Goal: Transaction & Acquisition: Purchase product/service

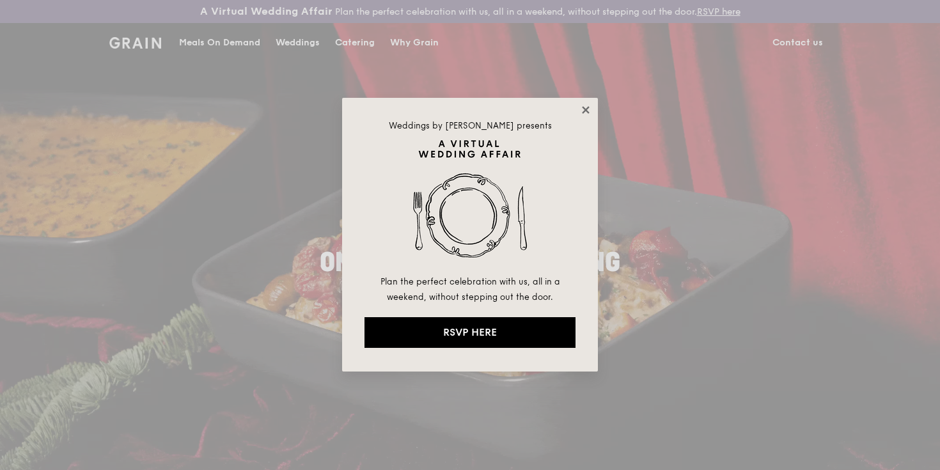
click at [585, 112] on icon at bounding box center [586, 110] width 12 height 12
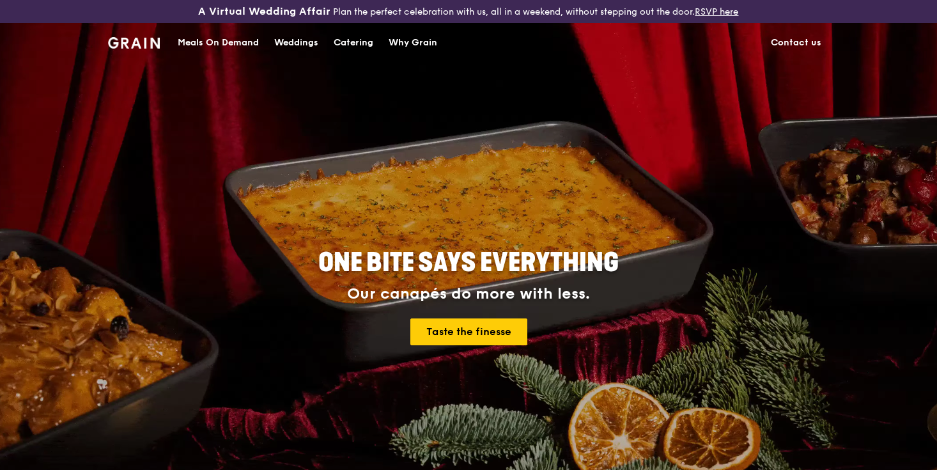
click at [254, 40] on div "Meals On Demand" at bounding box center [218, 43] width 81 height 38
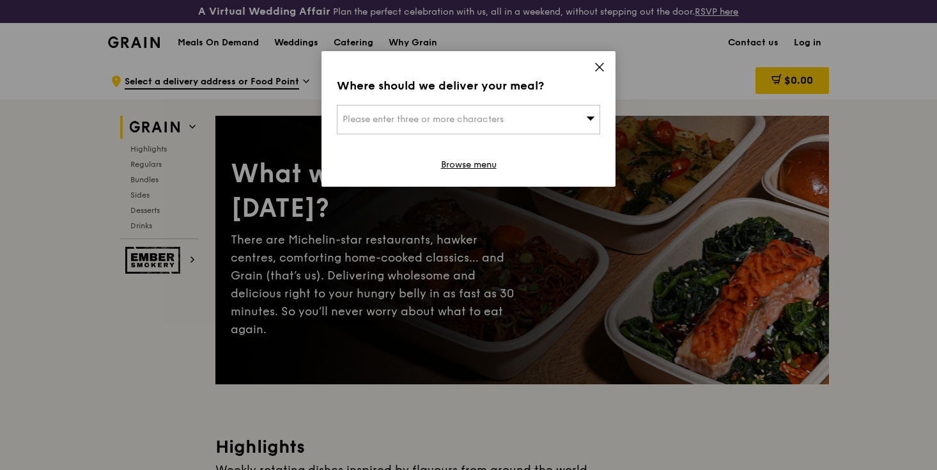
click at [457, 121] on span "Please enter three or more characters" at bounding box center [423, 119] width 161 height 11
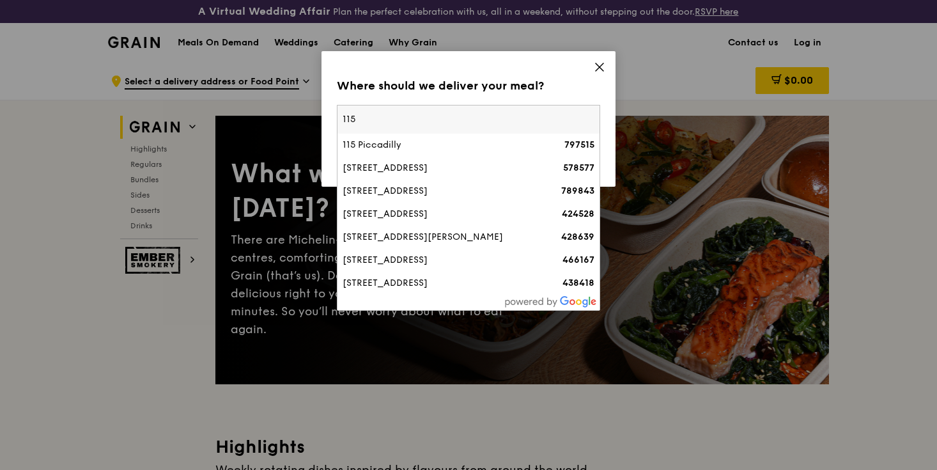
type input "115"
click at [595, 62] on icon at bounding box center [600, 67] width 12 height 12
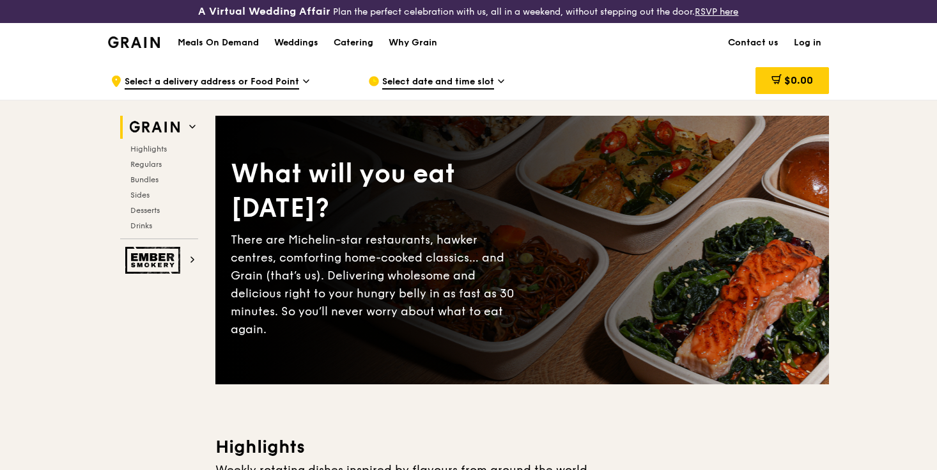
click at [812, 40] on link "Log in" at bounding box center [807, 43] width 43 height 38
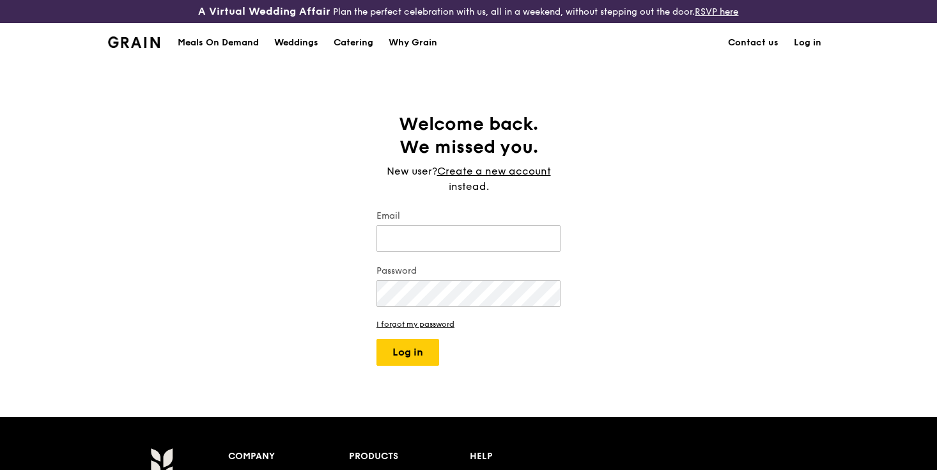
type input "[PERSON_NAME][EMAIL_ADDRESS][DOMAIN_NAME]"
click at [409, 358] on button "Log in" at bounding box center [407, 352] width 63 height 27
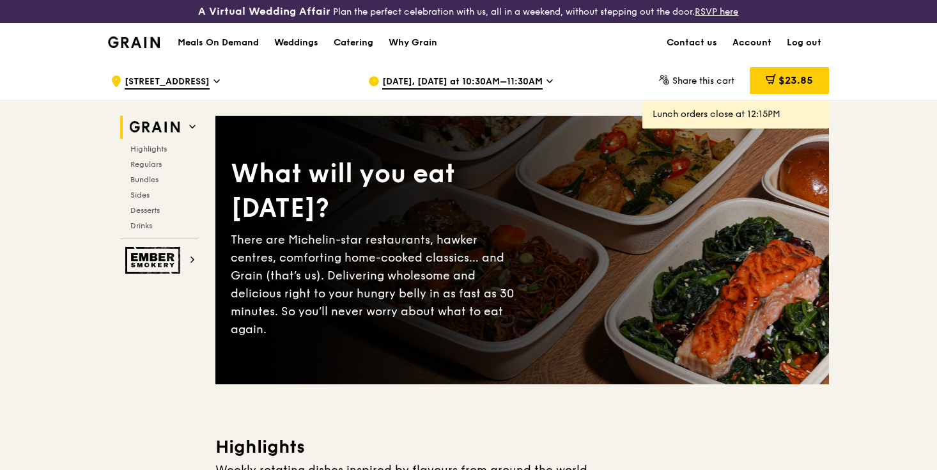
click at [492, 84] on span "[DATE], [DATE] at 10:30AM–11:30AM" at bounding box center [462, 82] width 160 height 14
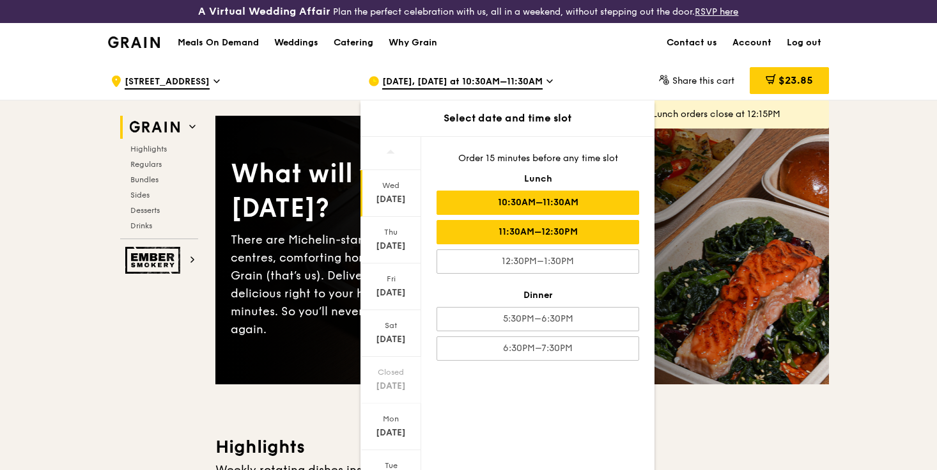
click at [526, 229] on div "11:30AM–12:30PM" at bounding box center [538, 232] width 203 height 24
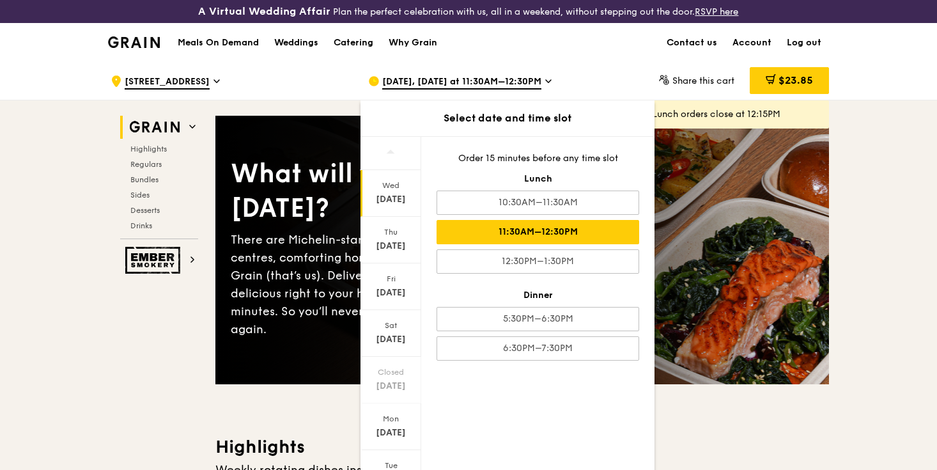
click at [884, 92] on div ".cls-1 { fill: none; stroke: #fff; stroke-linecap: round; stroke-linejoin: roun…" at bounding box center [468, 80] width 937 height 38
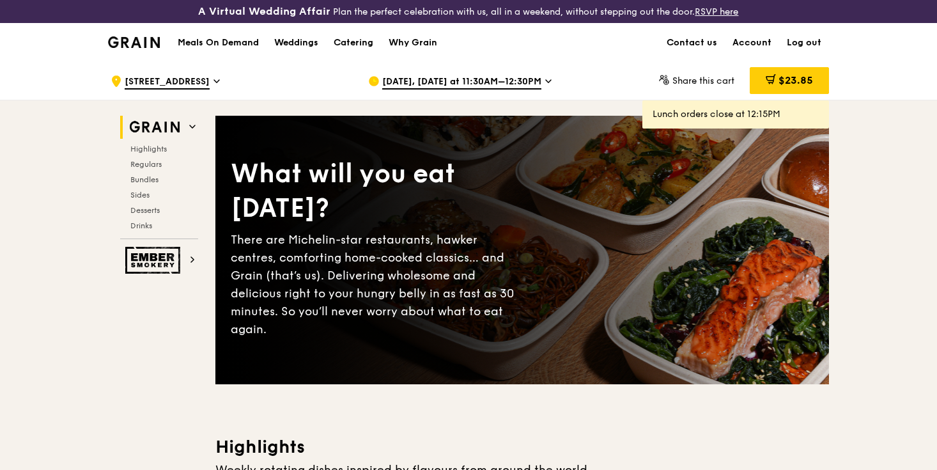
click at [658, 176] on div "What will you eat [DATE]? There are Michelin-star restaurants, hawker centres, …" at bounding box center [522, 249] width 614 height 217
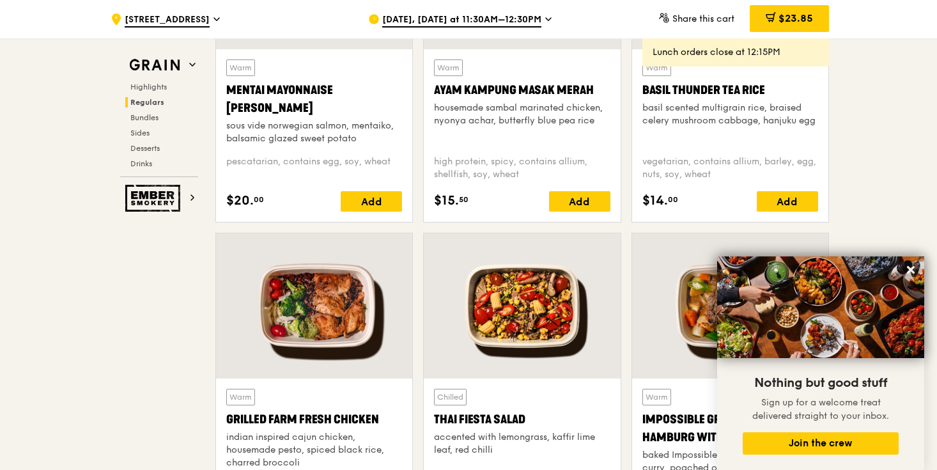
scroll to position [1330, 0]
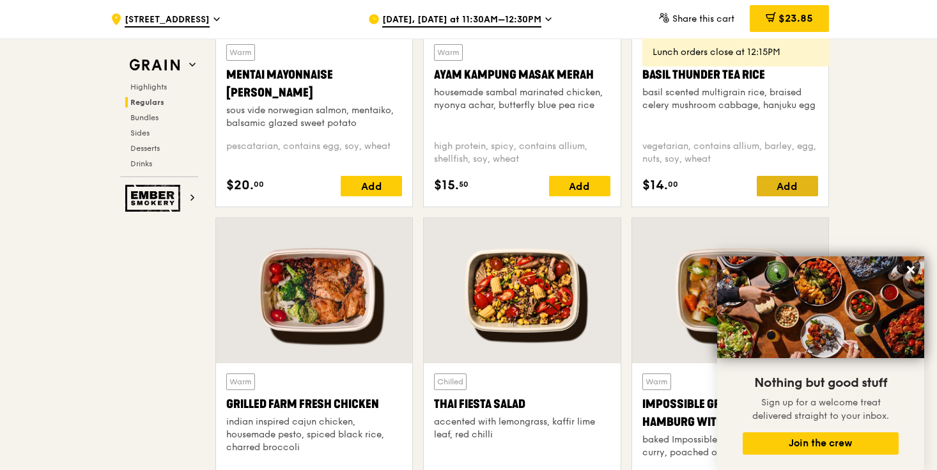
click at [796, 187] on div "Add" at bounding box center [787, 186] width 61 height 20
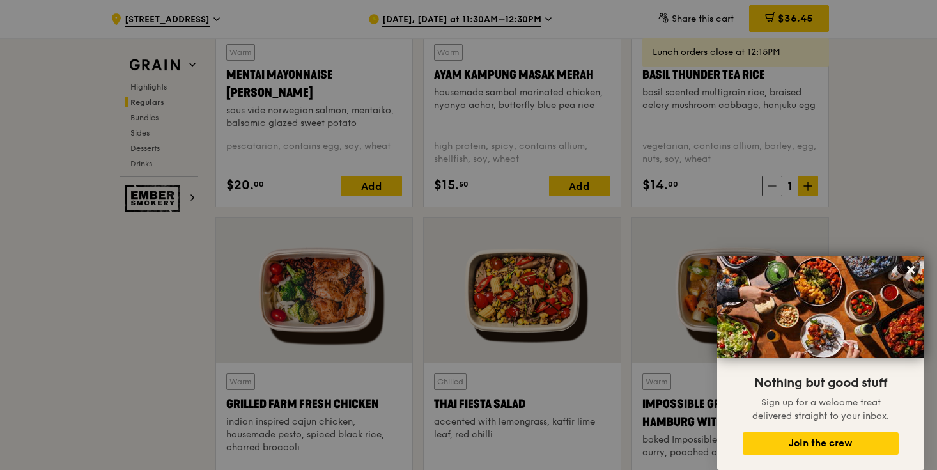
click at [814, 185] on div at bounding box center [468, 235] width 937 height 470
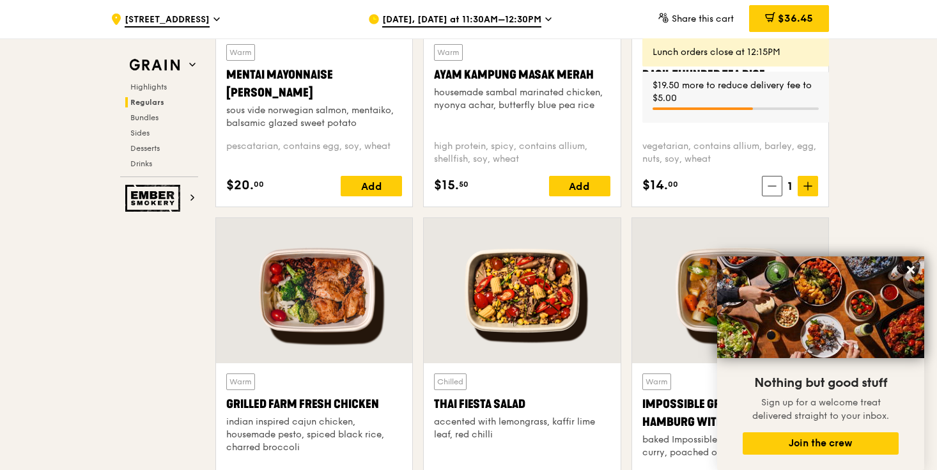
click at [814, 185] on span at bounding box center [808, 186] width 20 height 20
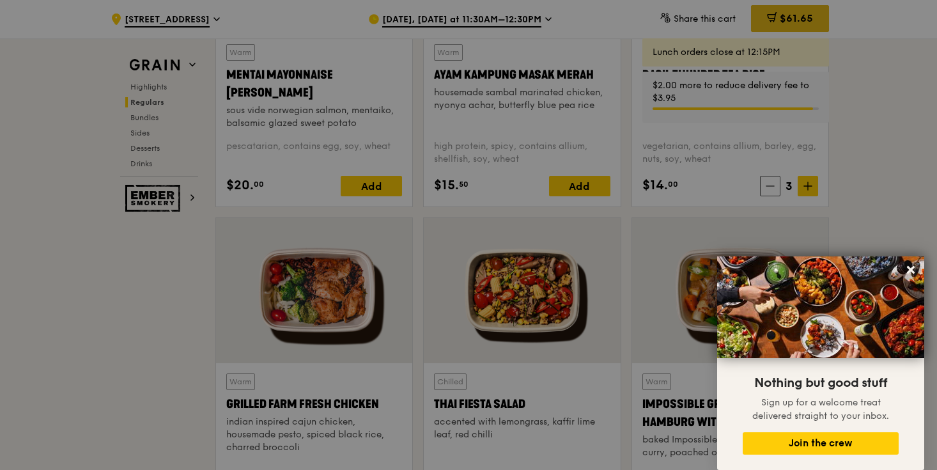
type input "3"
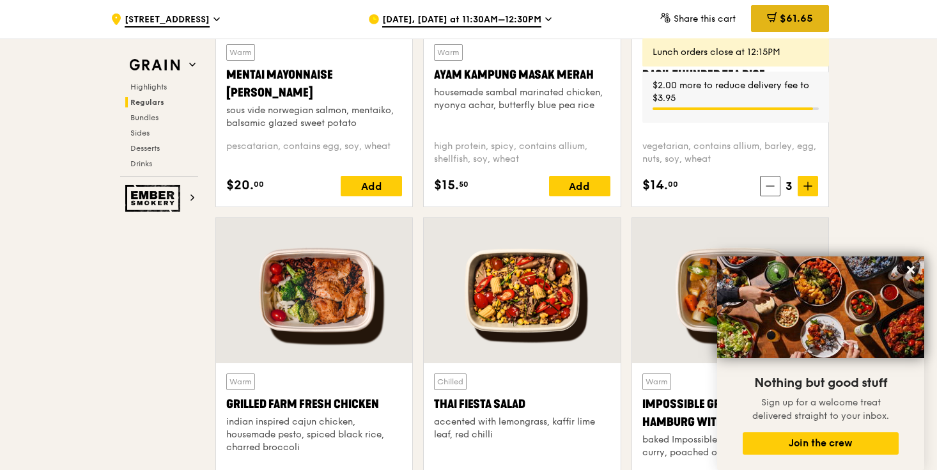
click at [809, 20] on span "$61.65" at bounding box center [796, 18] width 33 height 12
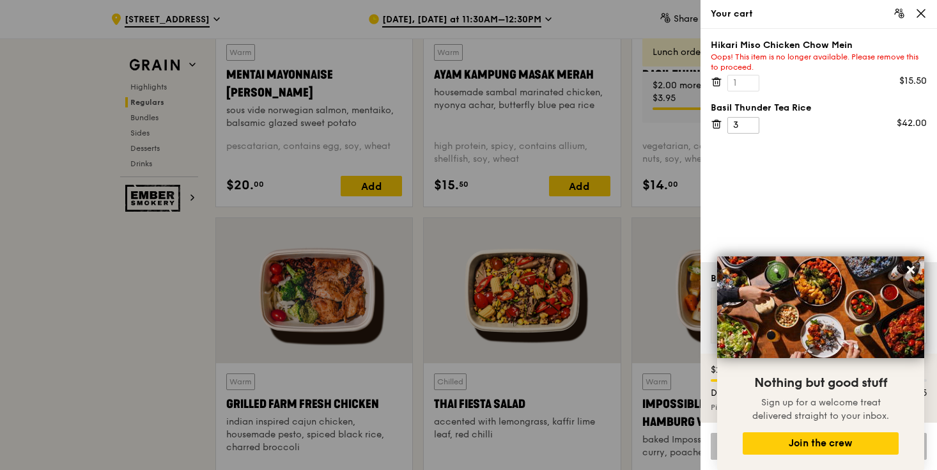
click at [718, 81] on icon at bounding box center [718, 82] width 0 height 3
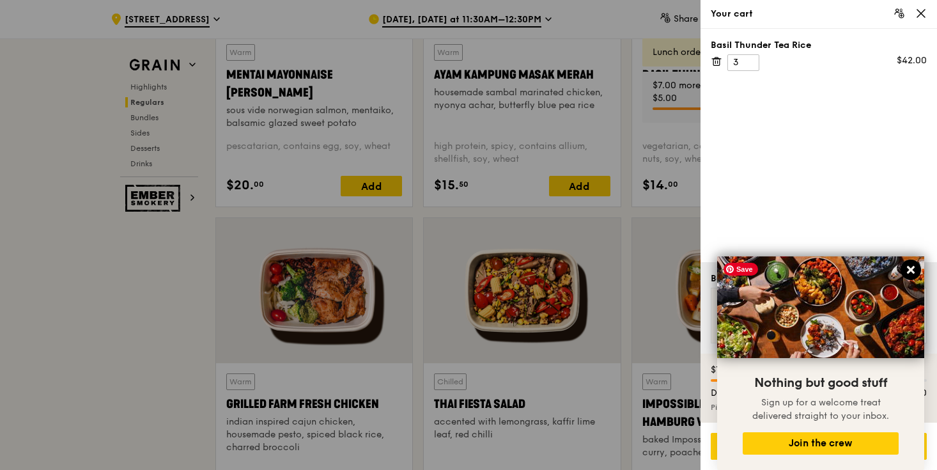
click at [913, 270] on icon at bounding box center [911, 270] width 12 height 12
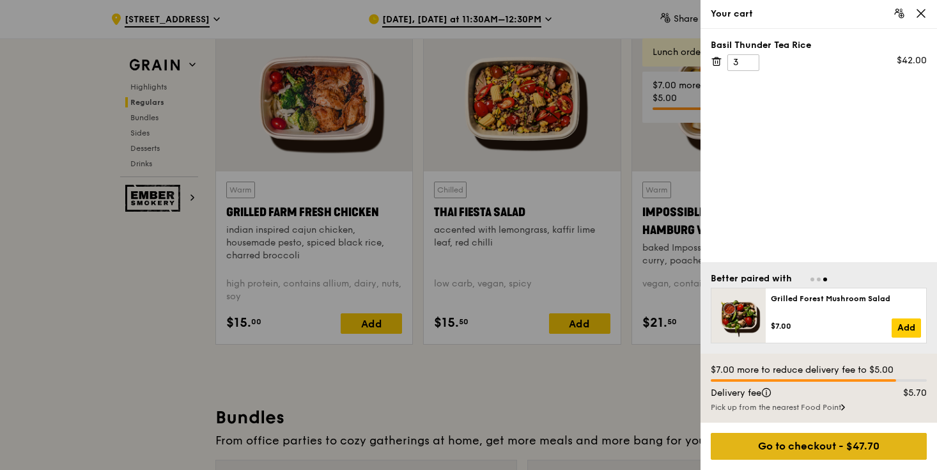
scroll to position [1509, 0]
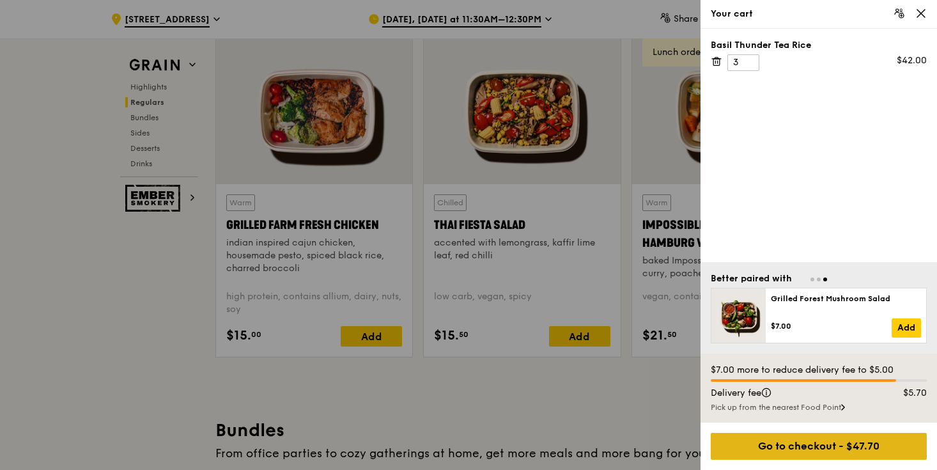
click at [849, 451] on div "Go to checkout - $47.70" at bounding box center [819, 446] width 216 height 27
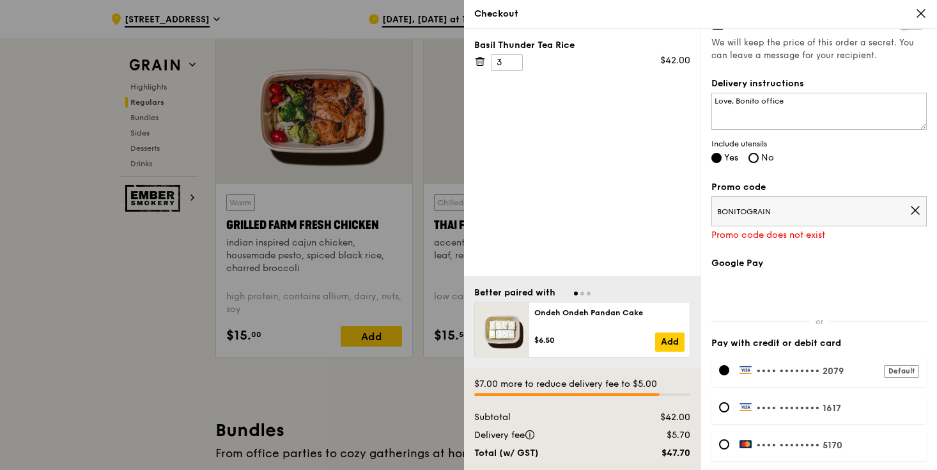
scroll to position [338, 0]
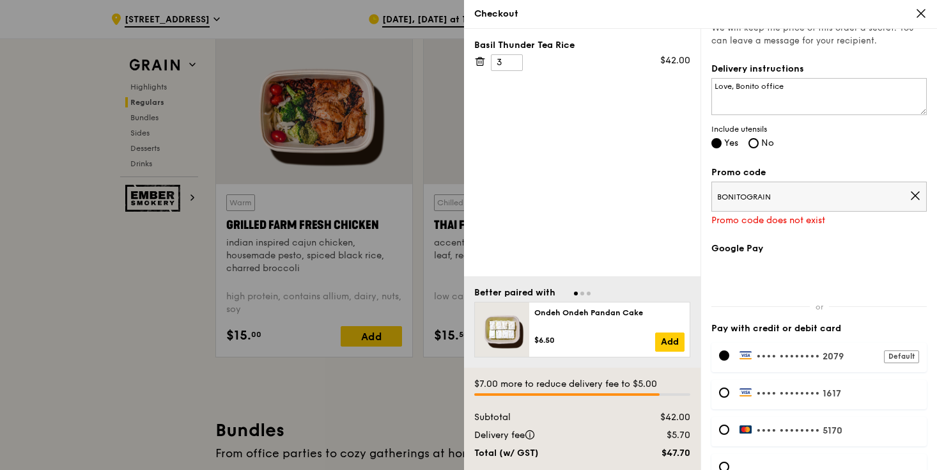
click at [836, 202] on span "BONITOGRAIN" at bounding box center [813, 197] width 192 height 10
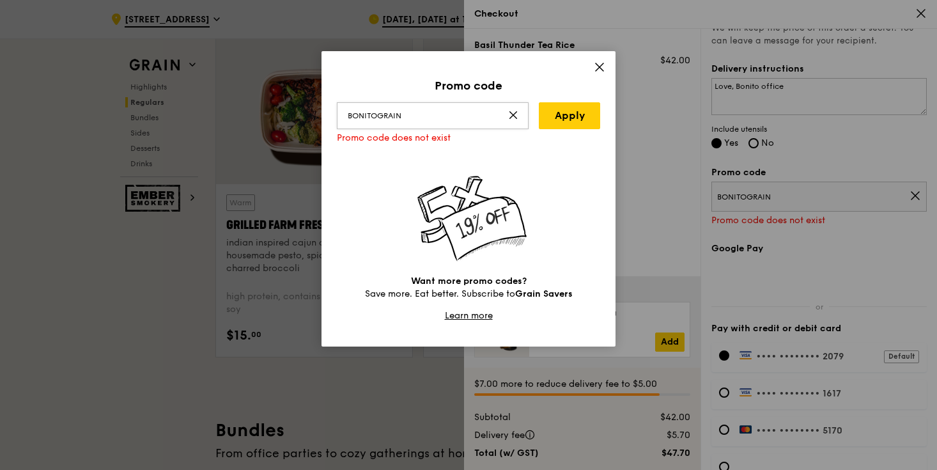
click at [476, 114] on input "BONITOGRAIN" at bounding box center [433, 115] width 192 height 27
click at [552, 111] on link "Apply" at bounding box center [569, 115] width 61 height 27
click at [603, 63] on icon at bounding box center [600, 67] width 8 height 8
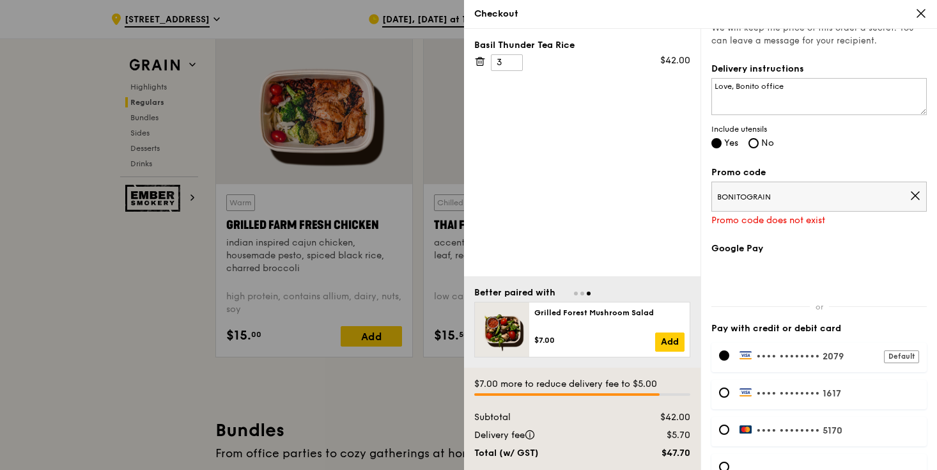
click at [768, 358] on span "•••• ••••" at bounding box center [777, 356] width 43 height 11
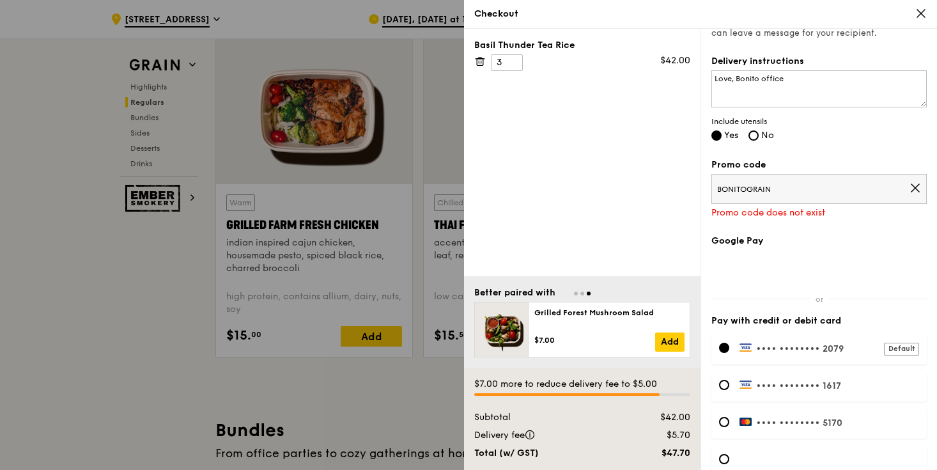
scroll to position [410, 0]
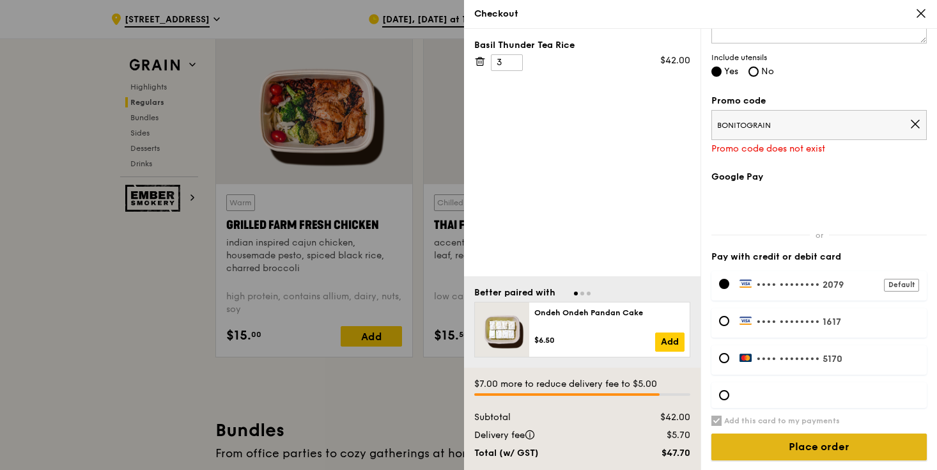
click at [835, 440] on input "Place order" at bounding box center [818, 446] width 215 height 27
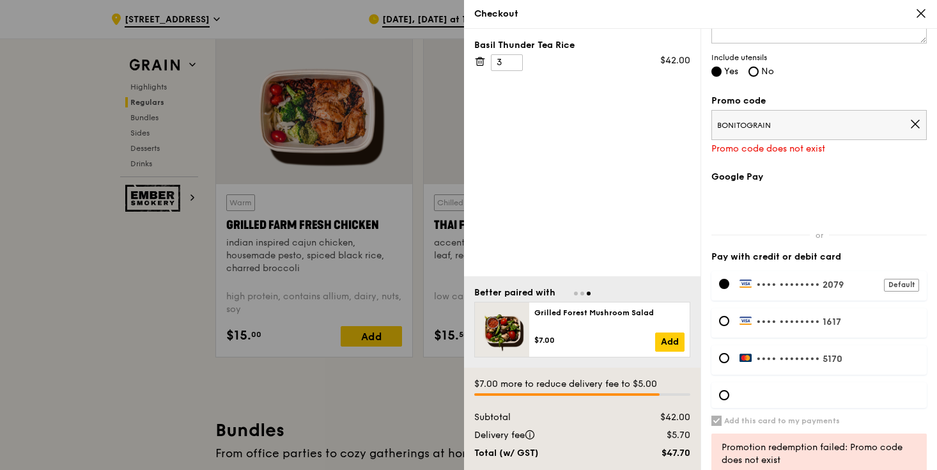
click at [917, 125] on icon at bounding box center [916, 124] width 12 height 12
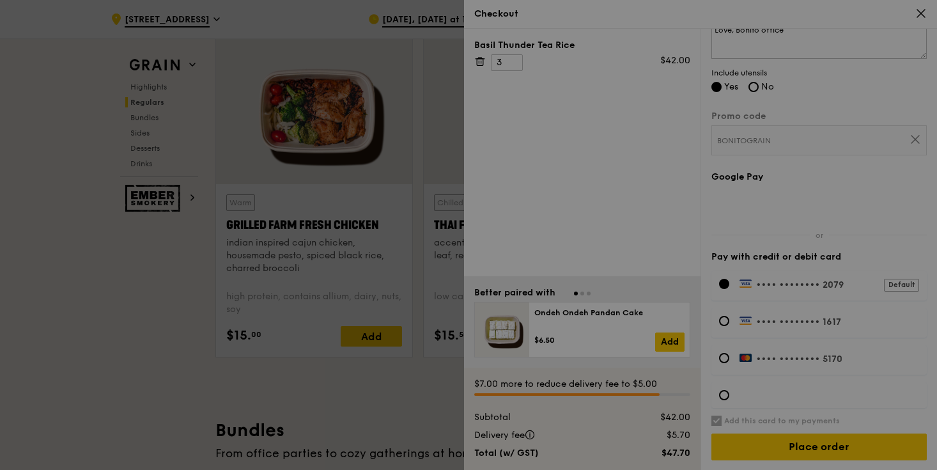
scroll to position [377, 0]
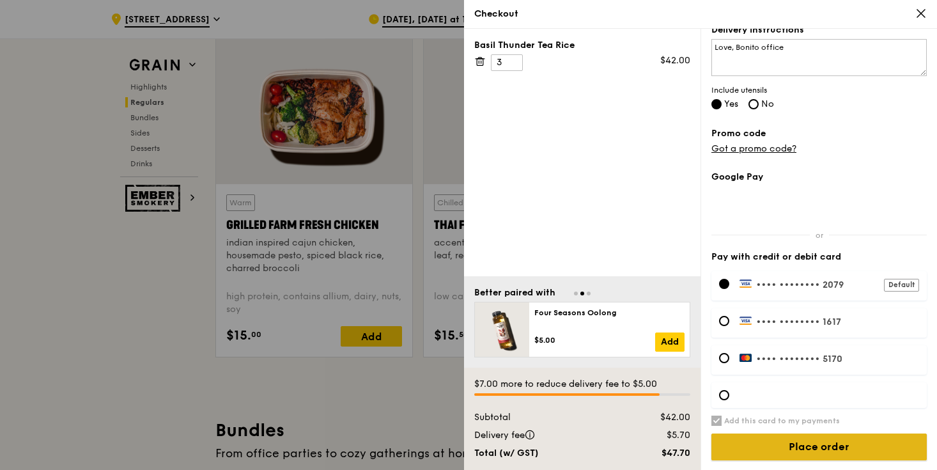
click at [832, 442] on input "Place order" at bounding box center [818, 446] width 215 height 27
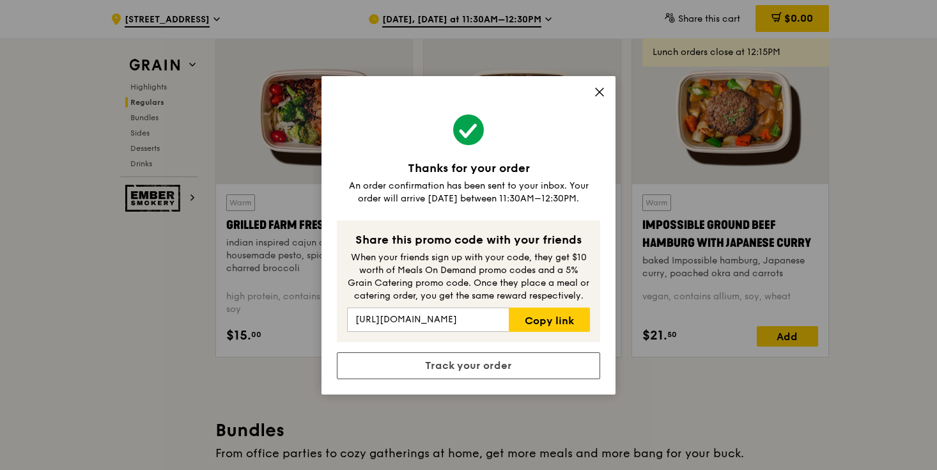
click at [602, 89] on icon at bounding box center [600, 92] width 8 height 8
